Goal: Task Accomplishment & Management: Use online tool/utility

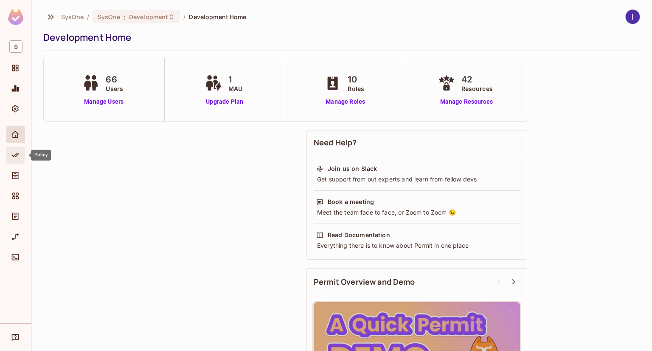
click at [22, 161] on div "Policy" at bounding box center [15, 154] width 19 height 17
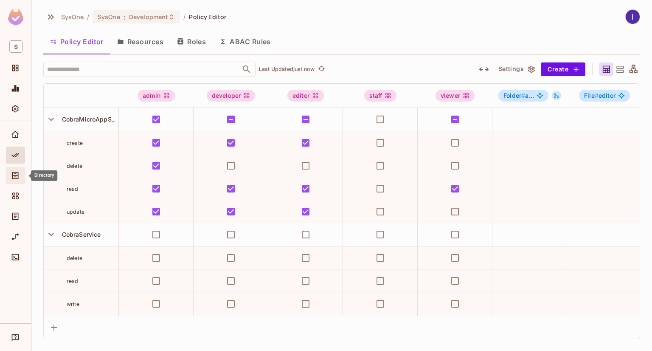
click at [15, 180] on span "Directory" at bounding box center [15, 175] width 10 height 10
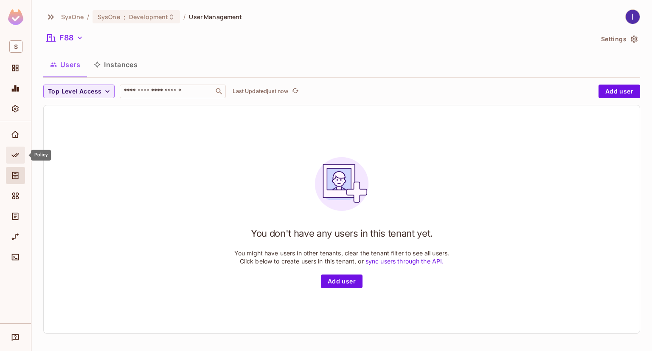
click at [17, 154] on icon "Policy" at bounding box center [15, 155] width 8 height 8
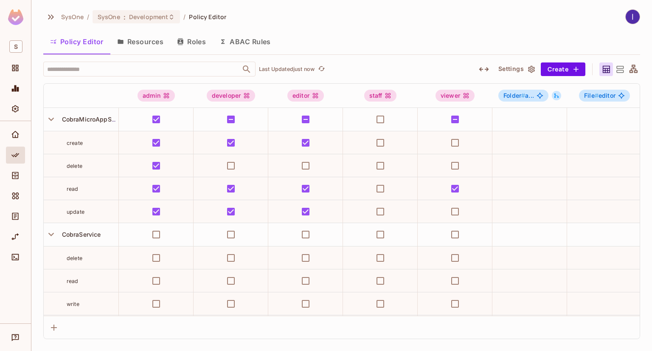
click at [267, 46] on button "ABAC Rules" at bounding box center [245, 41] width 65 height 21
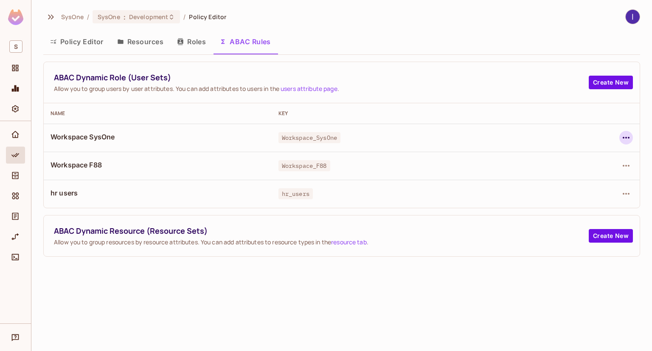
click at [625, 140] on icon "button" at bounding box center [626, 137] width 10 height 10
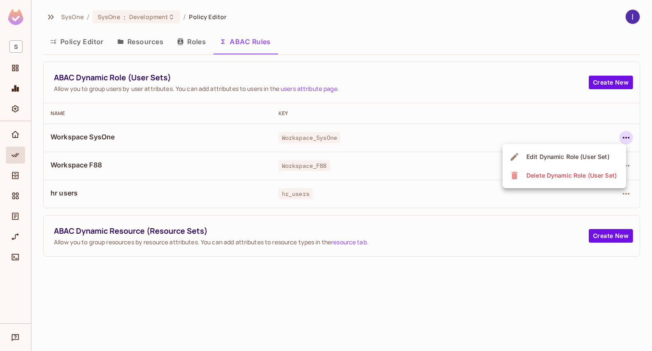
click at [575, 153] on div "Edit Dynamic Role (User Set)" at bounding box center [567, 156] width 83 height 8
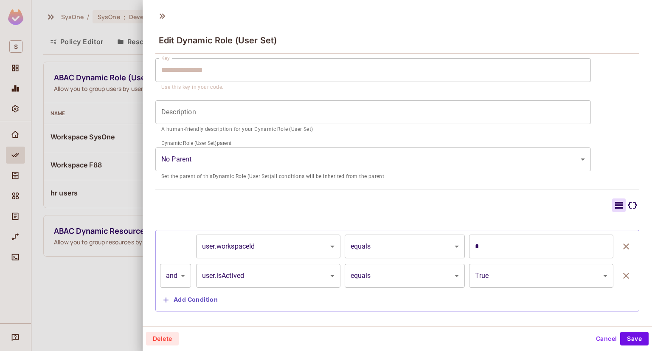
scroll to position [79, 0]
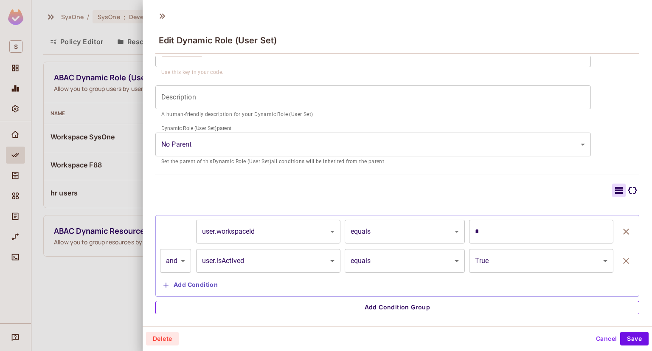
click at [404, 300] on button "Add Condition Group" at bounding box center [397, 307] width 484 height 14
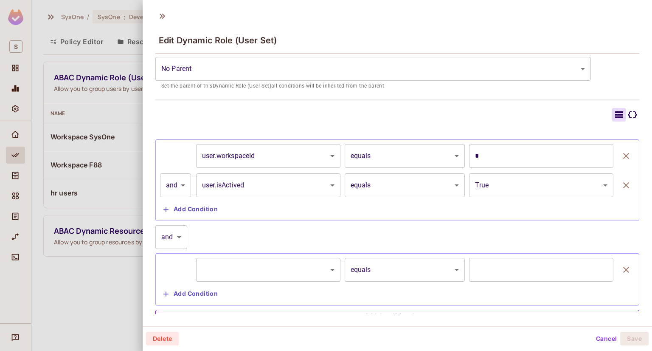
scroll to position [164, 0]
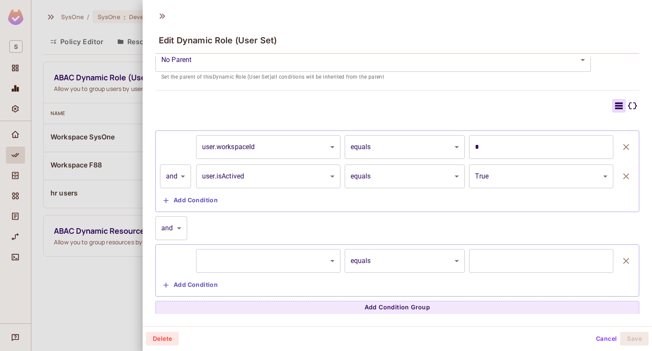
click at [169, 217] on body "**********" at bounding box center [326, 175] width 652 height 351
click at [165, 265] on li "or" at bounding box center [171, 265] width 32 height 15
type input "*****"
